Goal: Transaction & Acquisition: Subscribe to service/newsletter

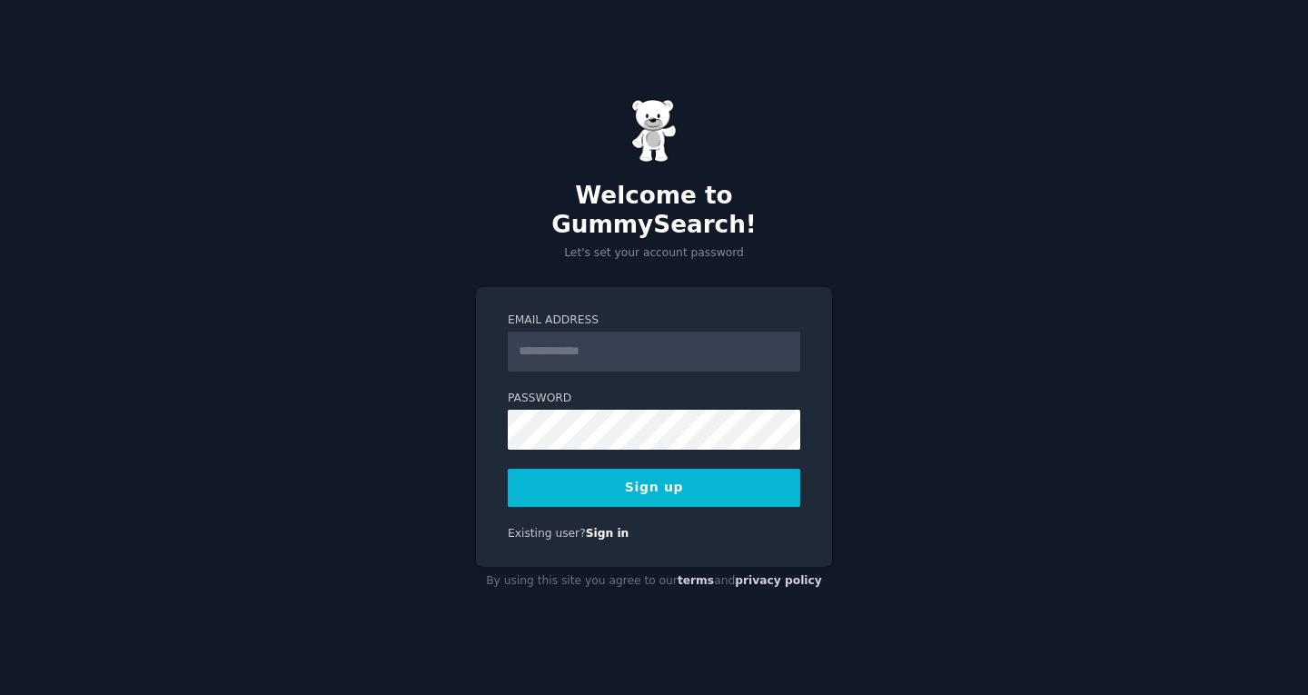
click at [532, 331] on input "Email Address" at bounding box center [654, 351] width 292 height 40
type input "**********"
click at [696, 469] on button "Sign up" at bounding box center [654, 488] width 292 height 38
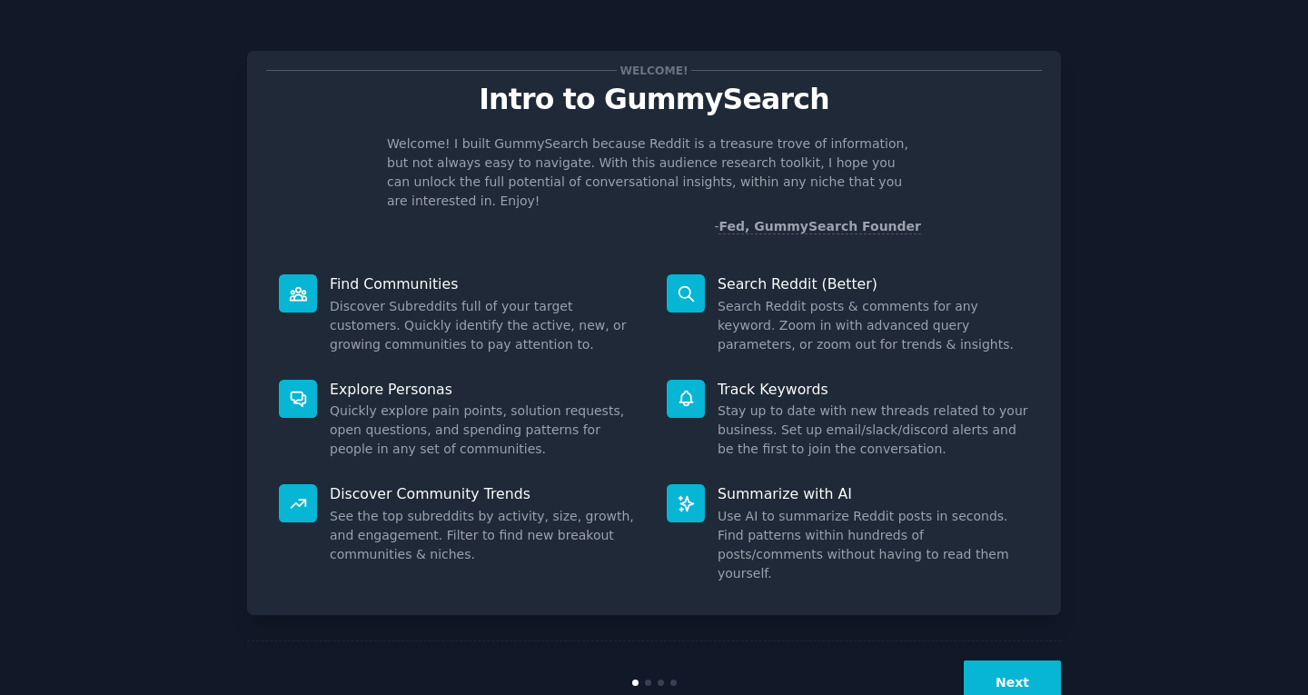
click at [1013, 667] on button "Next" at bounding box center [1012, 682] width 97 height 44
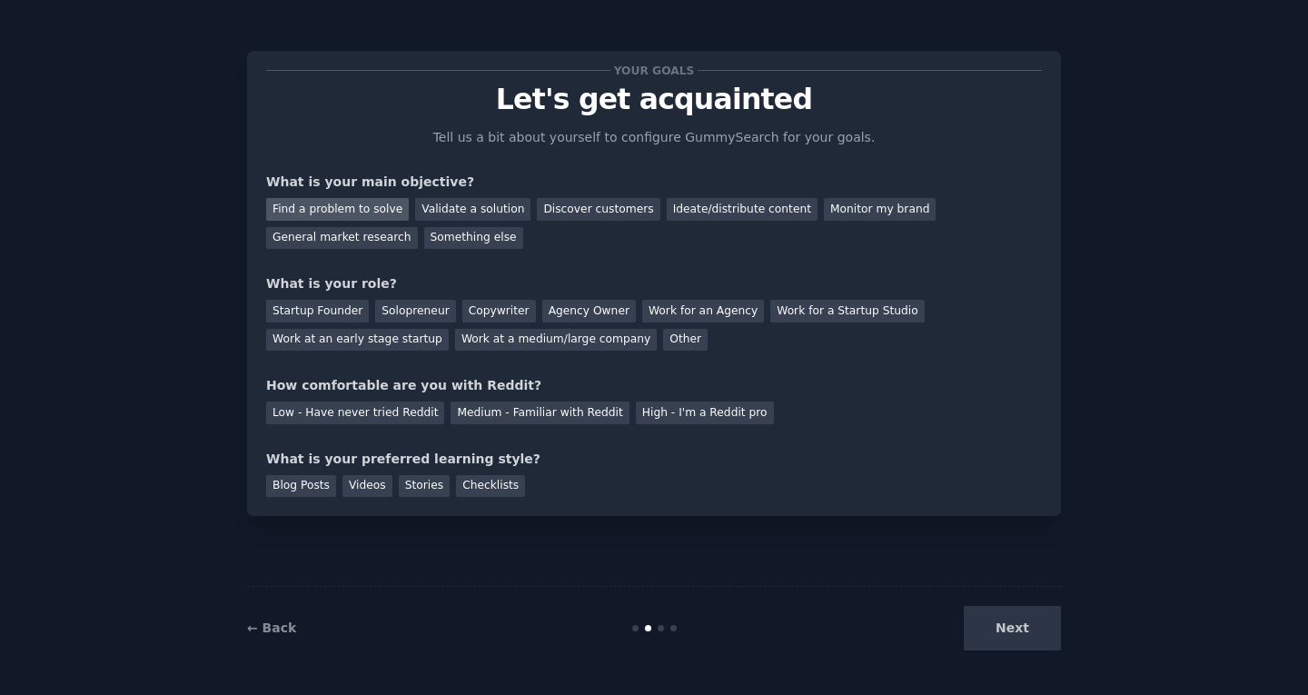
click at [377, 204] on div "Find a problem to solve" at bounding box center [337, 209] width 143 height 23
click at [462, 212] on div "Validate a solution" at bounding box center [472, 209] width 115 height 23
click at [359, 203] on div "Find a problem to solve" at bounding box center [337, 209] width 143 height 23
click at [670, 344] on div "Other" at bounding box center [685, 340] width 44 height 23
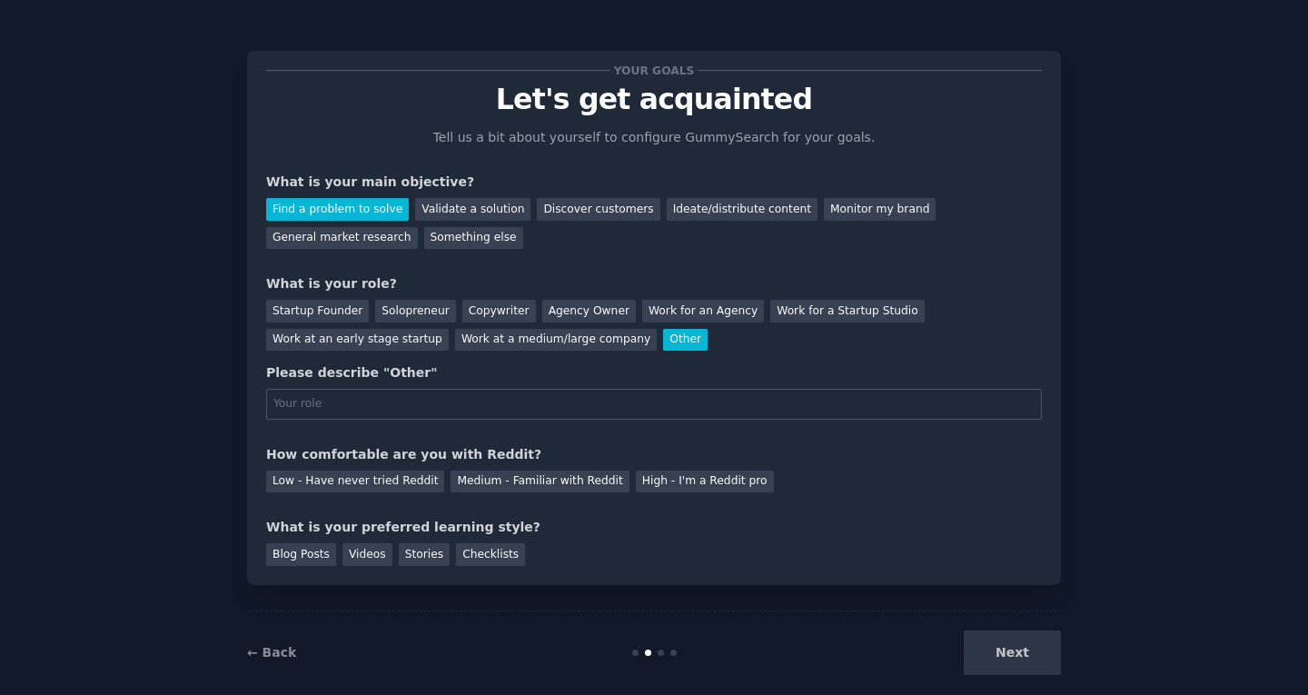
click at [479, 412] on input "text" at bounding box center [654, 404] width 776 height 31
click at [472, 408] on input "text" at bounding box center [654, 404] width 776 height 31
type input "phd applicant"
click at [302, 454] on div "How comfortable are you with Reddit?" at bounding box center [654, 454] width 776 height 19
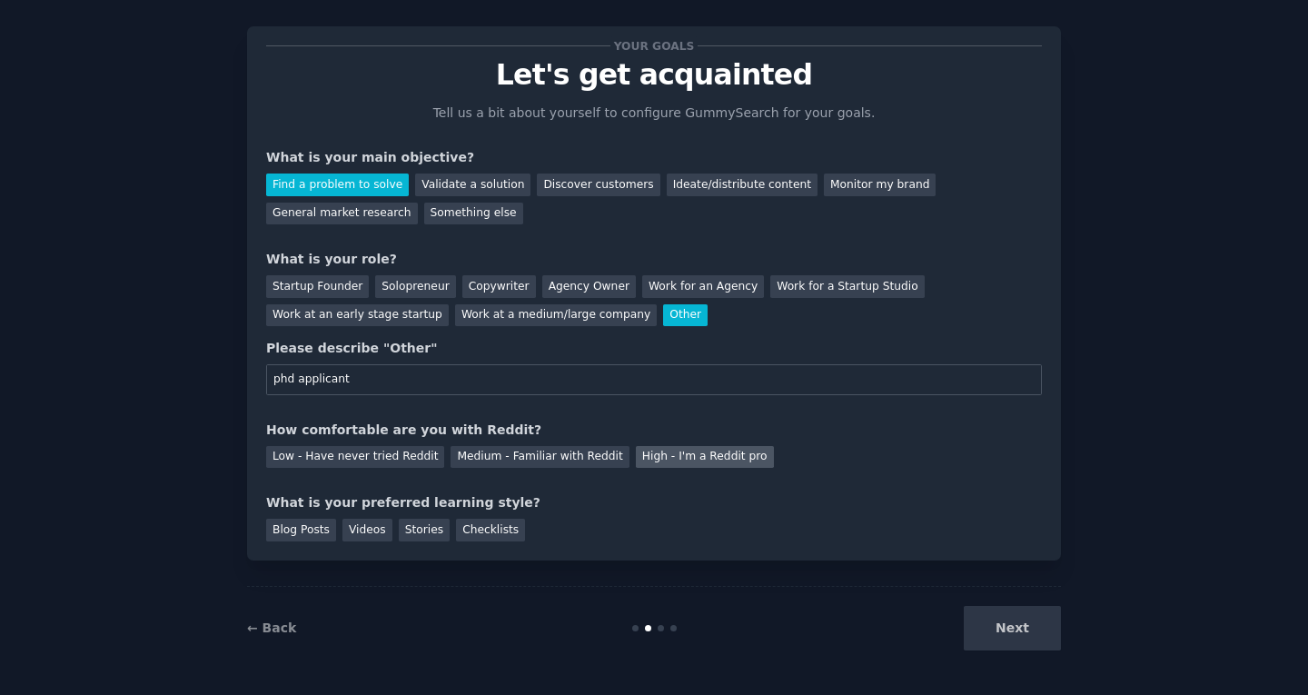
click at [660, 456] on div "High - I'm a Reddit pro" at bounding box center [705, 457] width 138 height 23
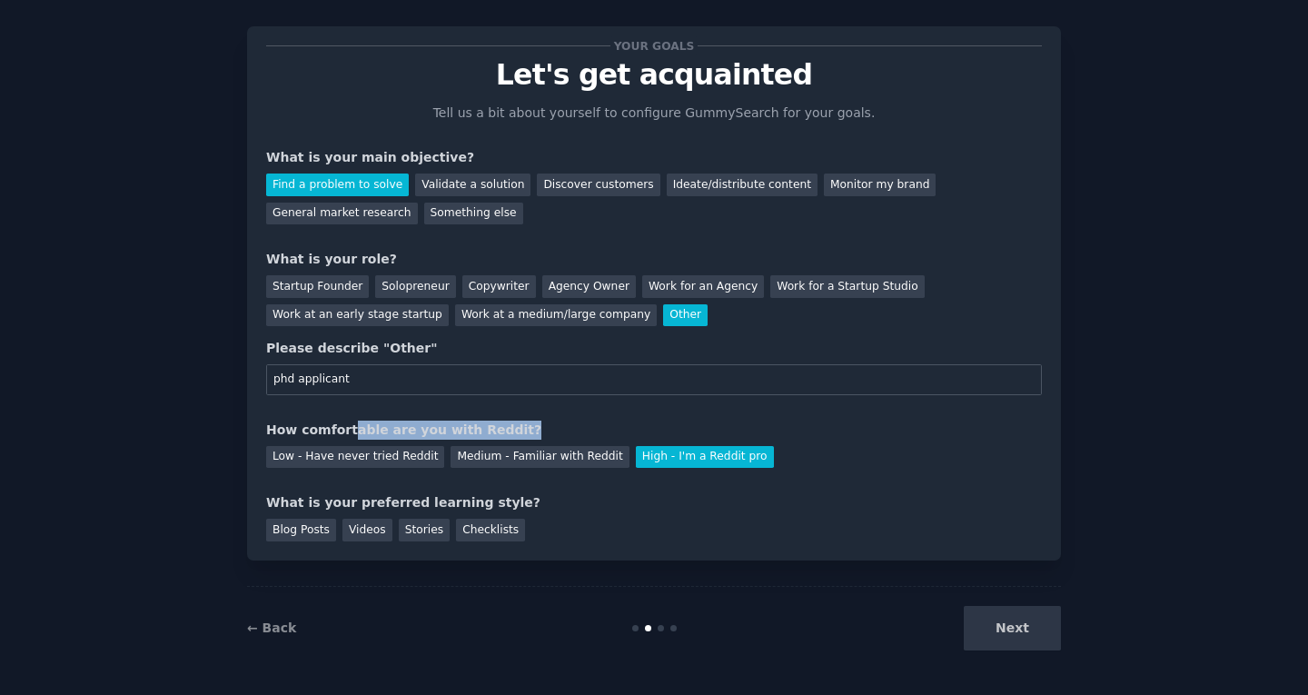
drag, startPoint x: 359, startPoint y: 426, endPoint x: 598, endPoint y: 421, distance: 238.9
click at [598, 421] on div "How comfortable are you with Reddit?" at bounding box center [654, 429] width 776 height 19
click at [581, 422] on div "How comfortable are you with Reddit?" at bounding box center [654, 429] width 776 height 19
click at [414, 464] on div "Low - Have never tried Reddit" at bounding box center [355, 457] width 178 height 23
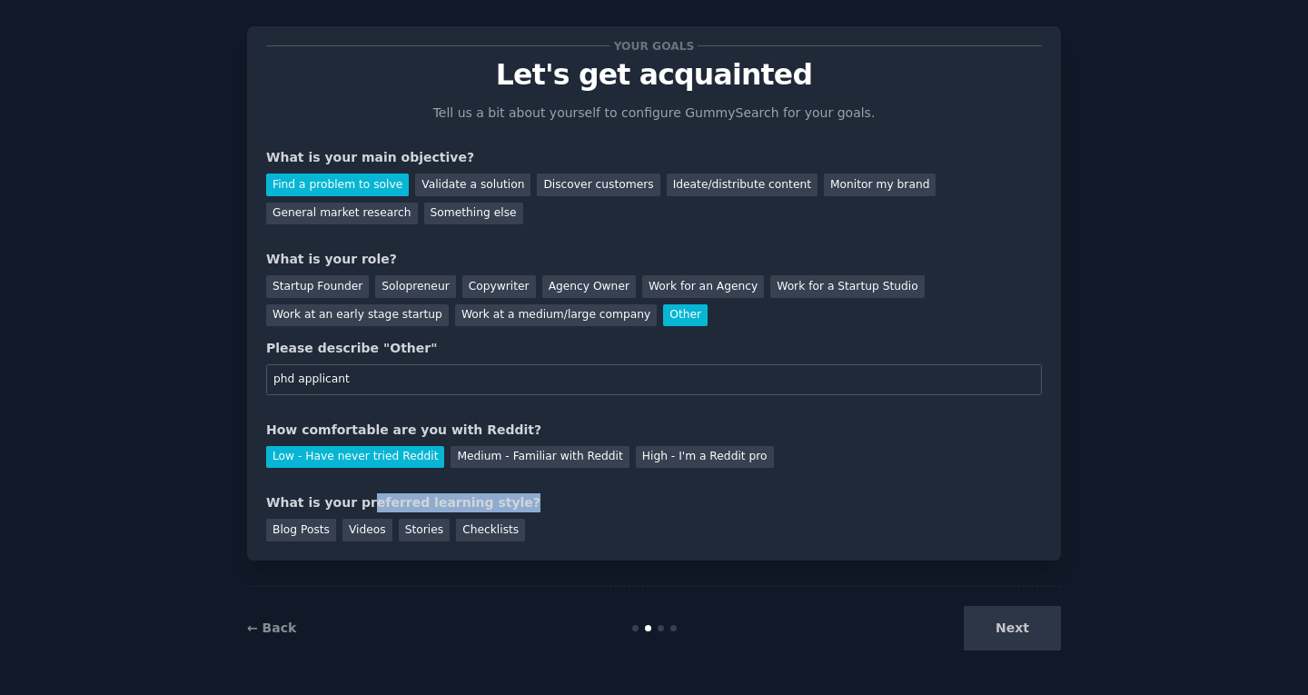
drag, startPoint x: 366, startPoint y: 499, endPoint x: 574, endPoint y: 497, distance: 208.0
click at [574, 497] on div "What is your preferred learning style?" at bounding box center [654, 502] width 776 height 19
click at [325, 496] on div "What is your preferred learning style?" at bounding box center [654, 502] width 776 height 19
click at [288, 535] on div "Blog Posts" at bounding box center [301, 530] width 70 height 23
drag, startPoint x: 329, startPoint y: 497, endPoint x: 490, endPoint y: 502, distance: 161.7
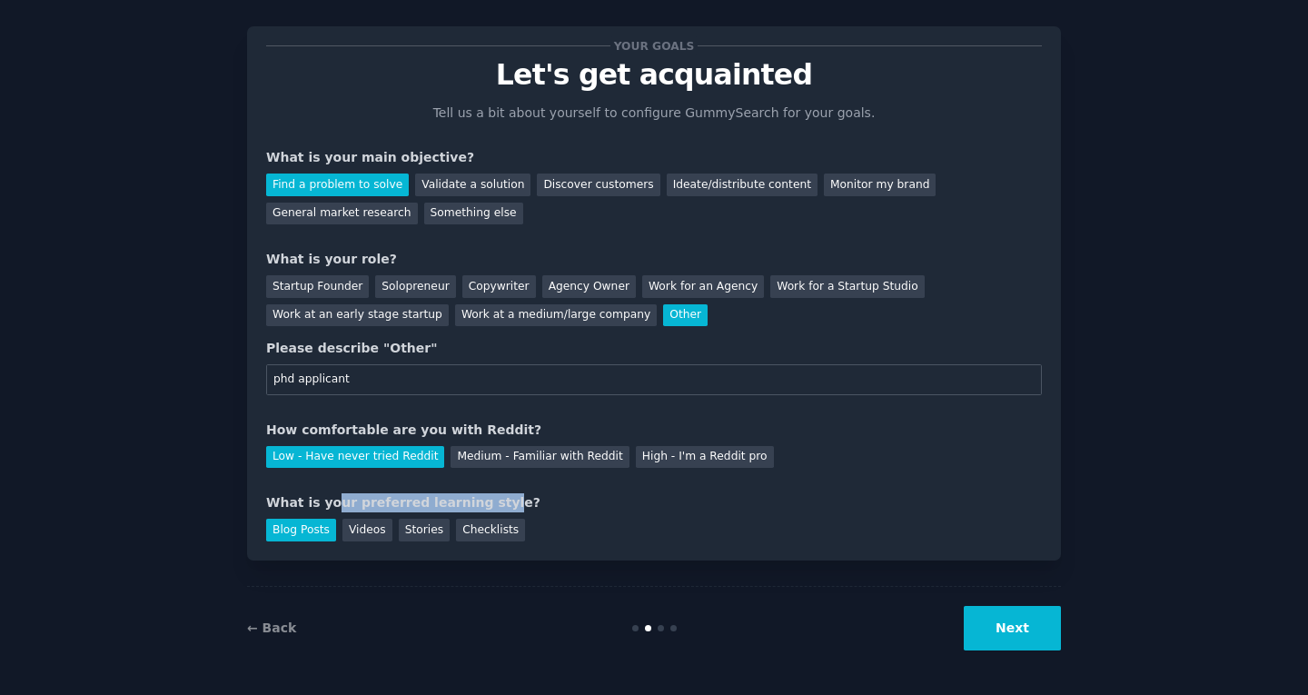
click at [490, 502] on div "What is your preferred learning style?" at bounding box center [654, 502] width 776 height 19
click at [491, 502] on div "What is your preferred learning style?" at bounding box center [654, 502] width 776 height 19
click at [1020, 637] on button "Next" at bounding box center [1012, 628] width 97 height 44
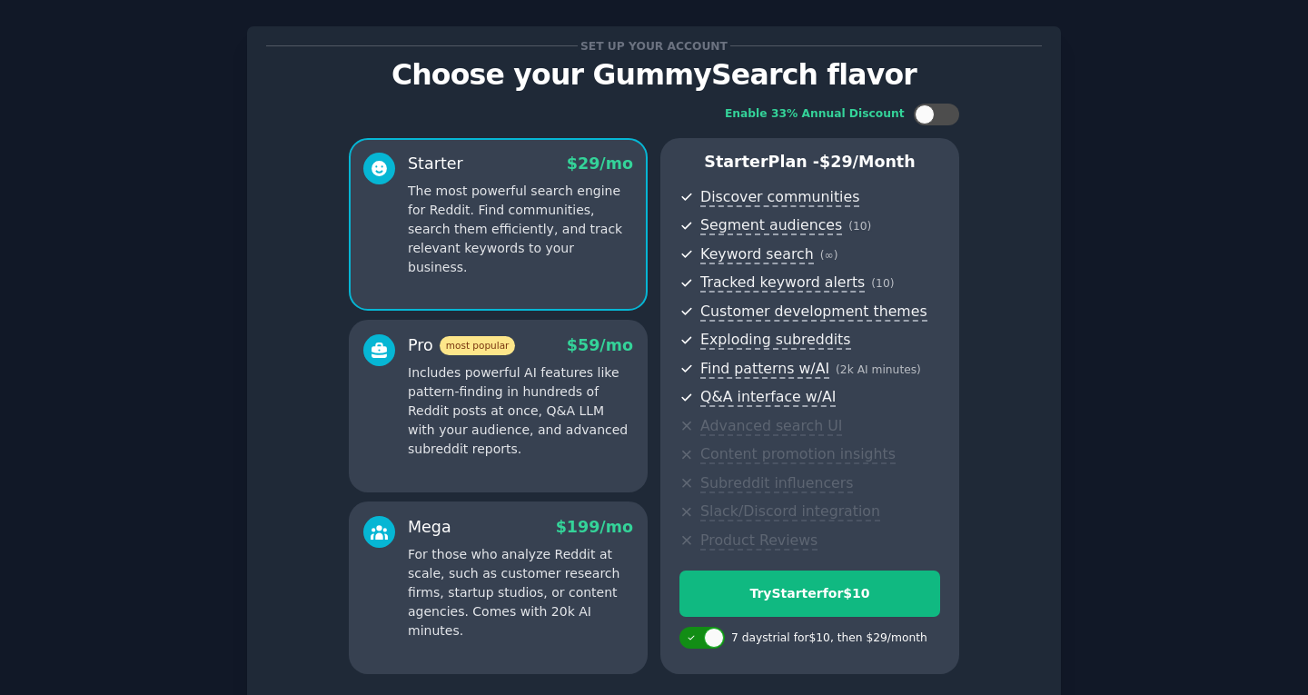
click at [690, 636] on icon at bounding box center [692, 638] width 10 height 10
click at [690, 637] on div at bounding box center [690, 638] width 20 height 20
click at [690, 637] on icon at bounding box center [691, 637] width 6 height 5
click at [690, 637] on div at bounding box center [690, 638] width 20 height 20
checkbox input "true"
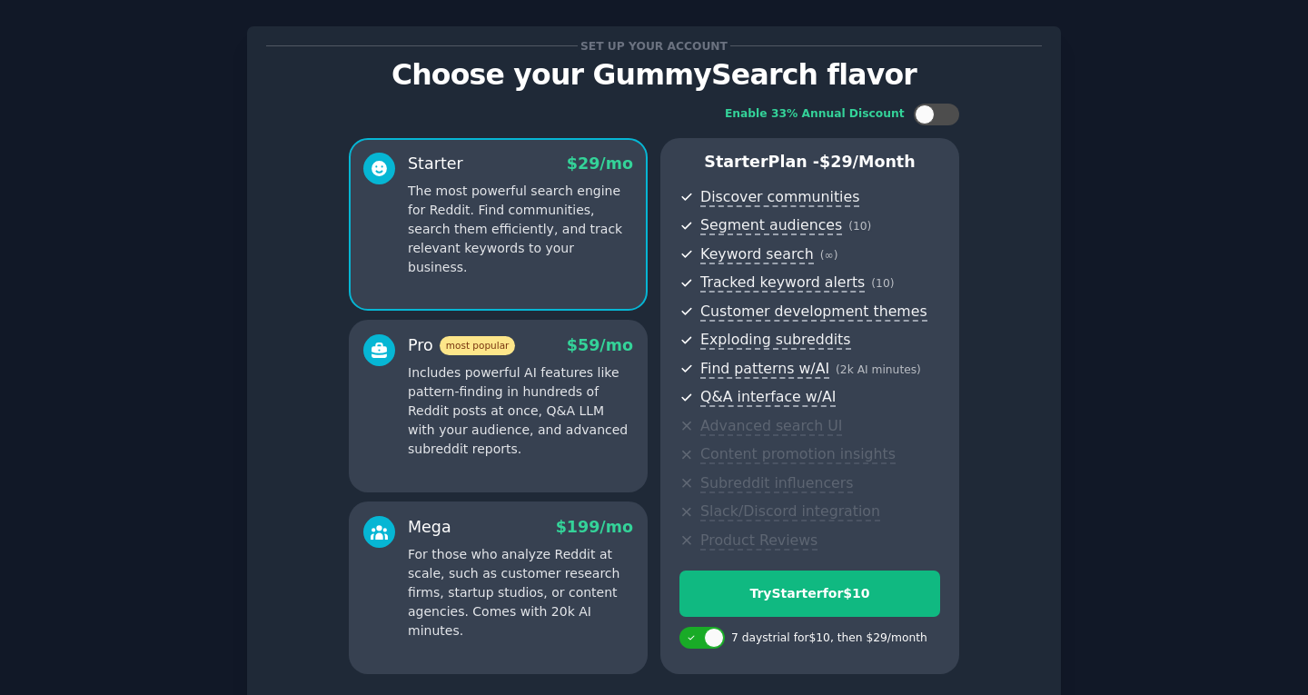
click at [1016, 400] on div "Enable 33% Annual Discount Starter $ 29 /mo The most powerful search engine for…" at bounding box center [654, 389] width 776 height 596
click at [935, 104] on div at bounding box center [936, 115] width 45 height 22
checkbox input "false"
drag, startPoint x: 1189, startPoint y: 182, endPoint x: 1197, endPoint y: 186, distance: 9.3
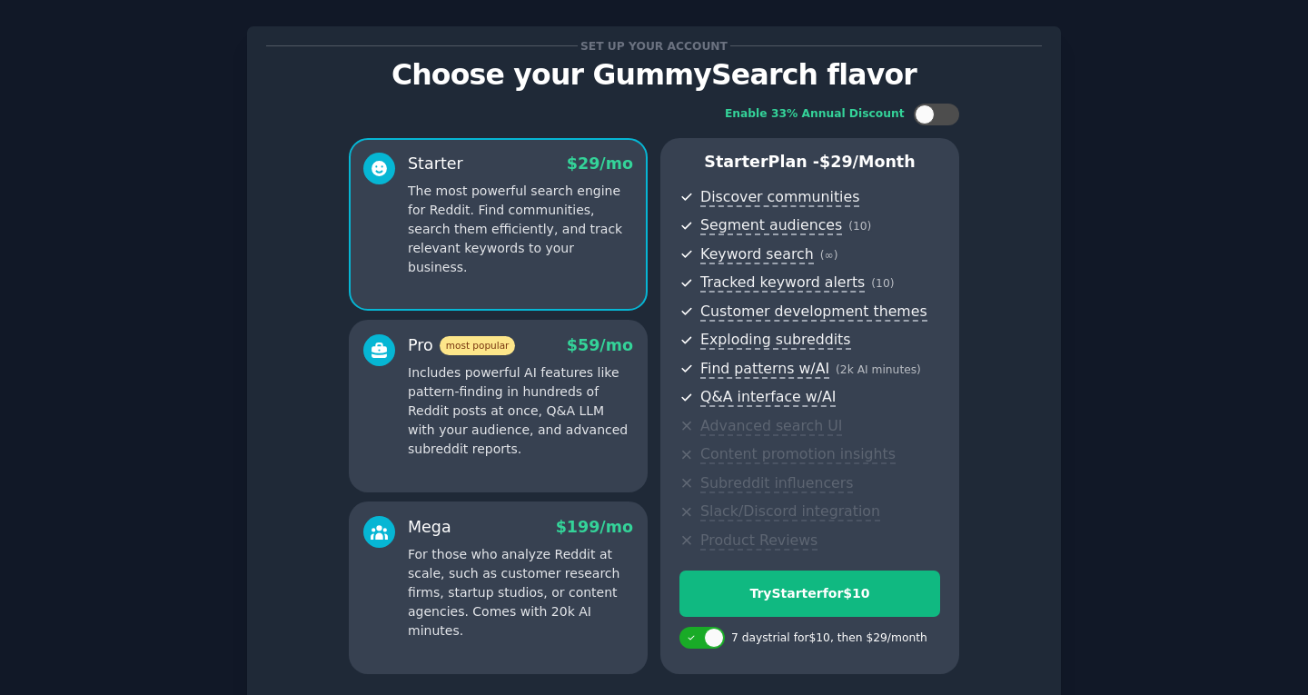
click at [1191, 183] on div "Set up your account Choose your GummySearch flavor Enable 33% Annual Discount S…" at bounding box center [653, 411] width 1257 height 820
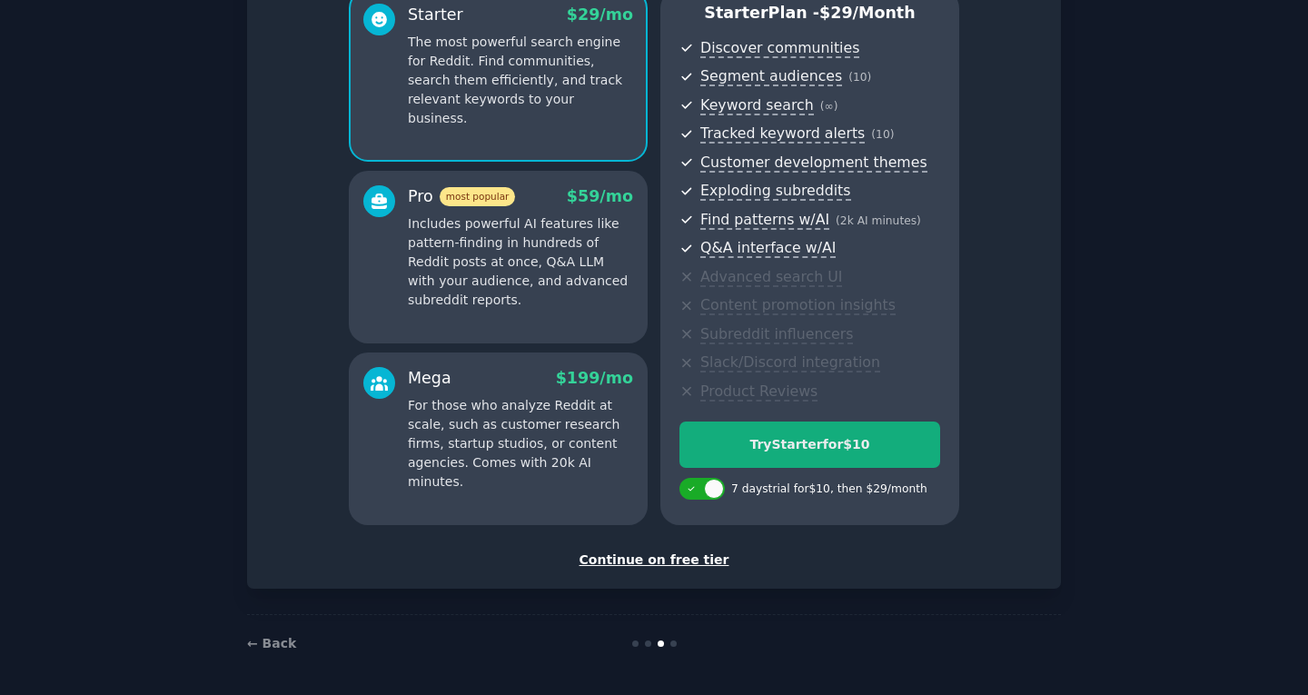
scroll to position [176, 0]
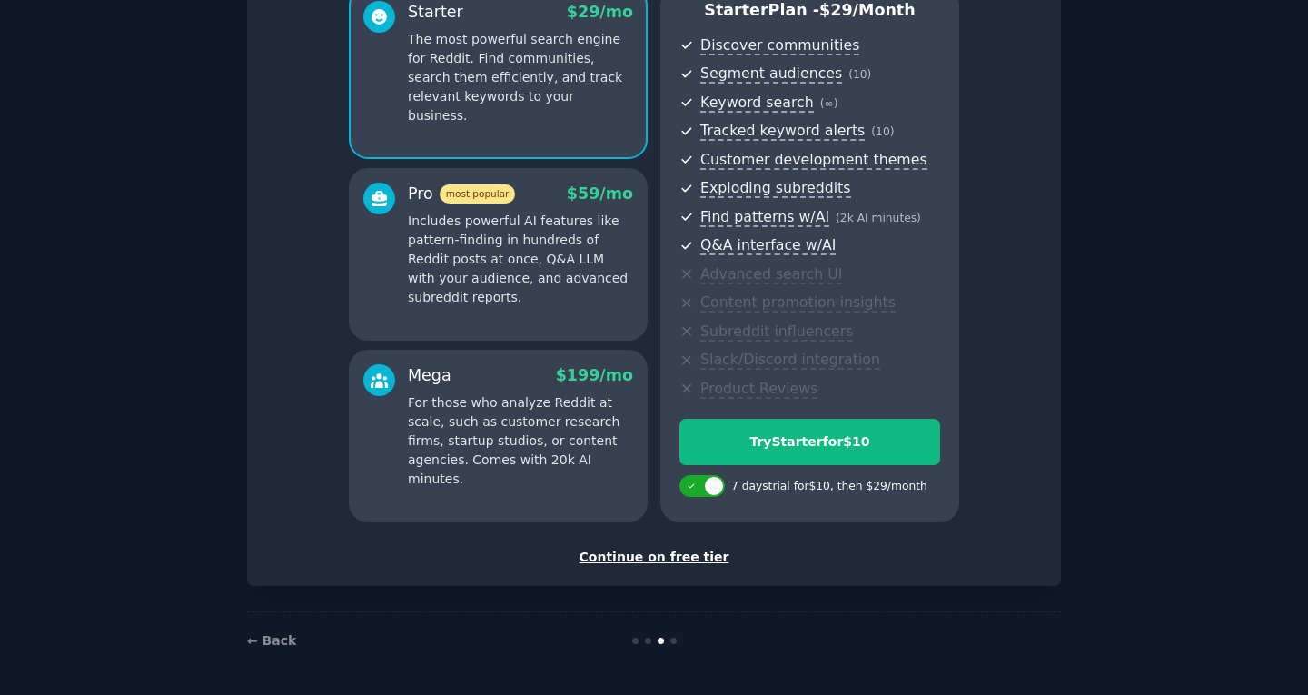
click at [653, 560] on div "Continue on free tier" at bounding box center [654, 557] width 776 height 19
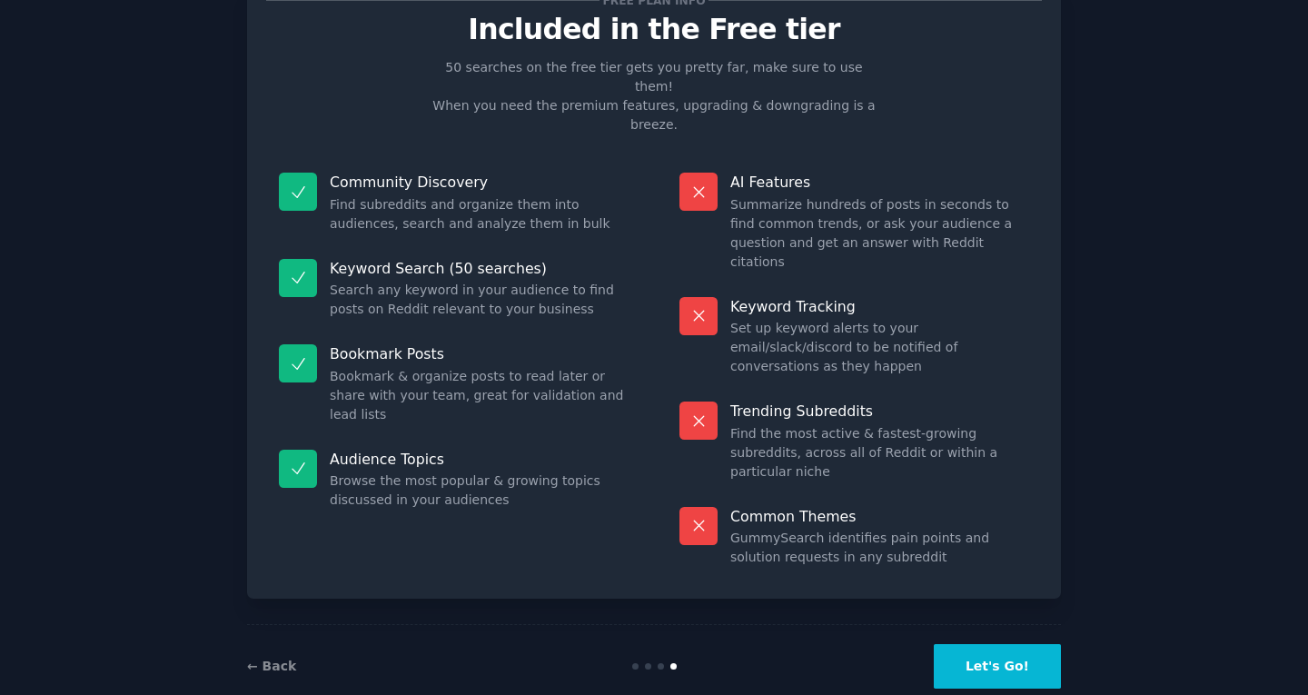
click at [1023, 649] on button "Let's Go!" at bounding box center [997, 666] width 127 height 44
